Goal: Task Accomplishment & Management: Use online tool/utility

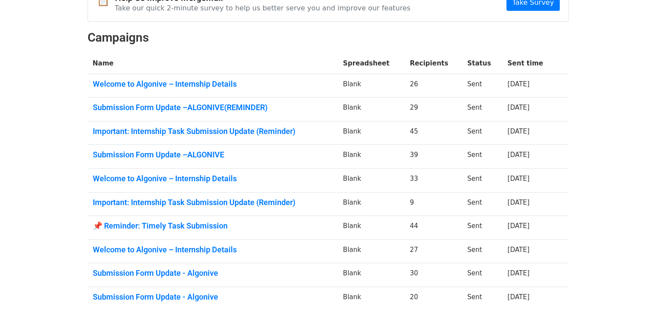
scroll to position [128, 0]
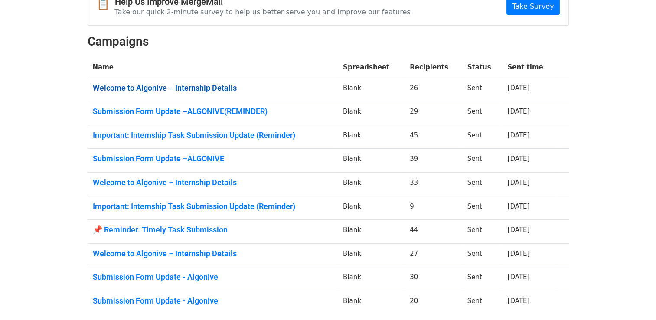
click at [203, 87] on link "Welcome to Algonive – Internship Details" at bounding box center [213, 88] width 240 height 10
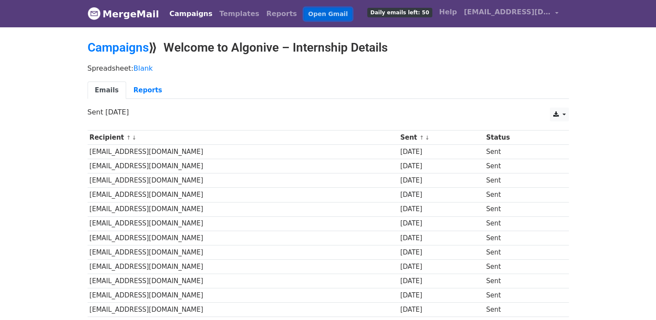
click at [304, 10] on link "Open Gmail" at bounding box center [328, 14] width 48 height 13
drag, startPoint x: 160, startPoint y: 13, endPoint x: 107, endPoint y: 10, distance: 53.4
click at [107, 10] on nav "MergeMail Campaigns Templates Reports Open Gmail Daily emails left: 50 Help ser…" at bounding box center [328, 13] width 481 height 27
copy nav "MergeMail"
click at [111, 11] on link "MergeMail" at bounding box center [124, 14] width 72 height 18
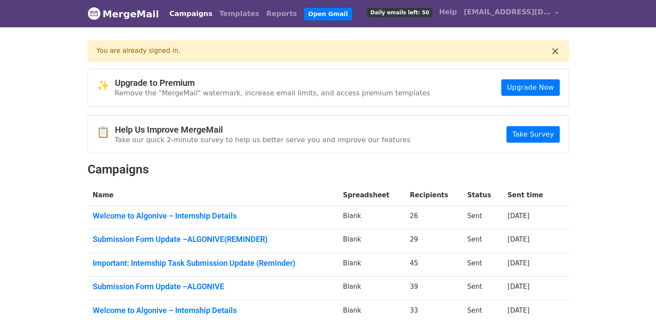
click at [610, 84] on body "MergeMail Campaigns Templates Reports Open Gmail Daily emails left: 50 Help ser…" at bounding box center [328, 242] width 656 height 484
